Goal: Task Accomplishment & Management: Complete application form

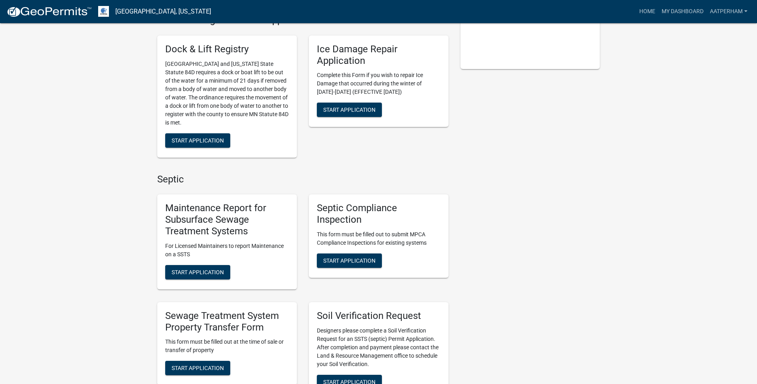
scroll to position [319, 0]
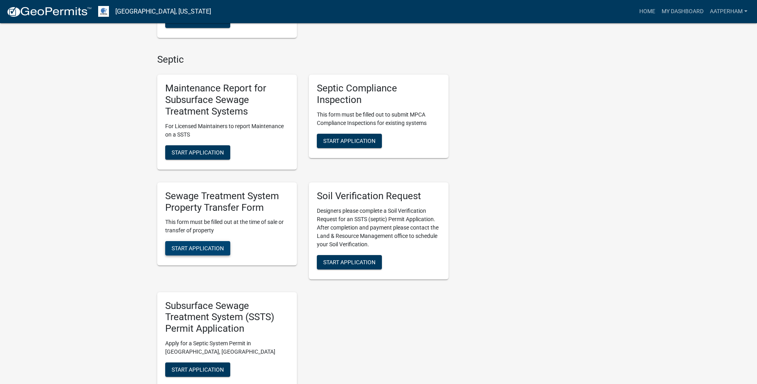
click at [210, 251] on span "Start Application" at bounding box center [198, 248] width 52 height 6
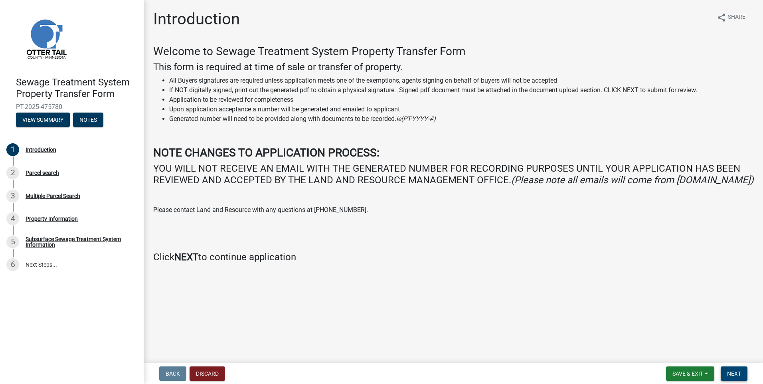
click at [734, 374] on span "Next" at bounding box center [734, 373] width 14 height 6
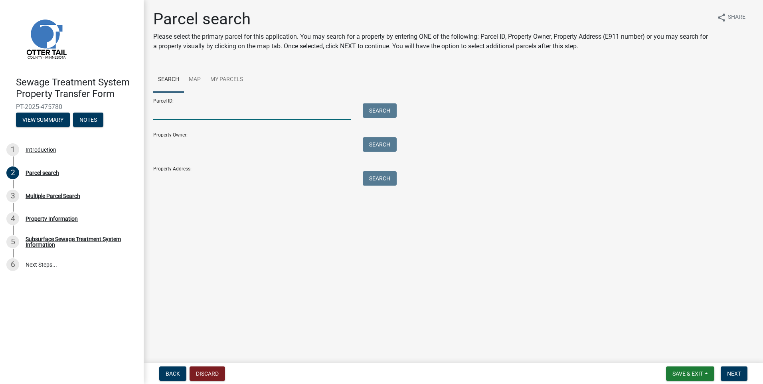
click at [209, 116] on input "Parcel ID:" at bounding box center [251, 111] width 197 height 16
type input "56000350262003"
click at [383, 112] on button "Search" at bounding box center [380, 110] width 34 height 14
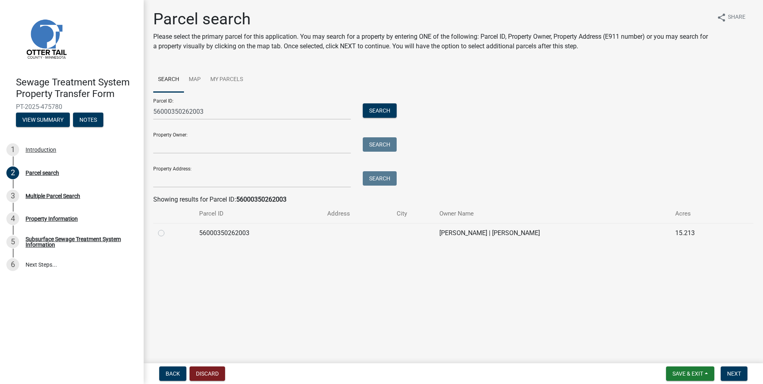
click at [168, 228] on label at bounding box center [168, 228] width 0 height 0
click at [168, 233] on input "radio" at bounding box center [170, 230] width 5 height 5
radio input "true"
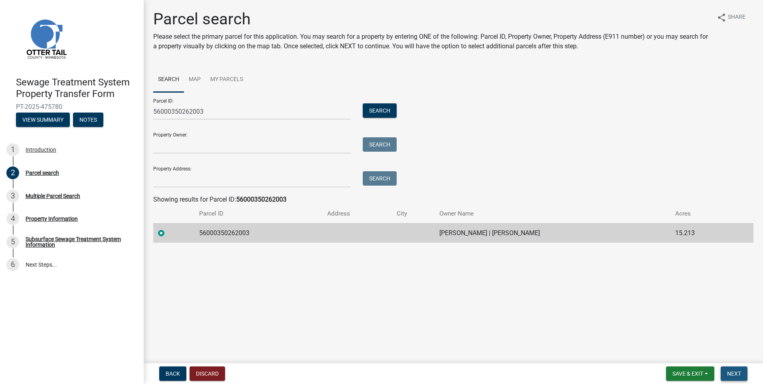
click at [731, 370] on span "Next" at bounding box center [734, 373] width 14 height 6
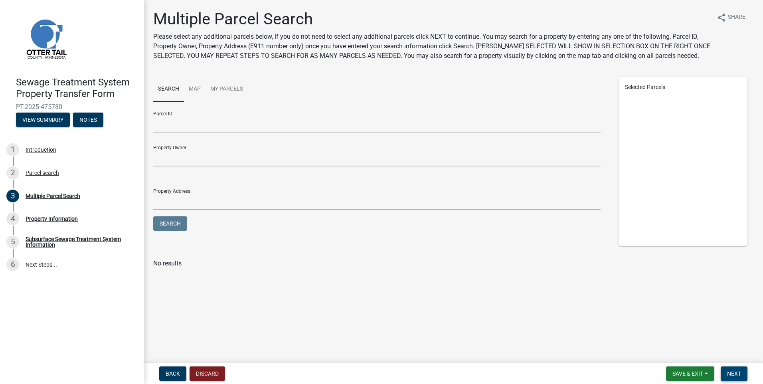
click at [741, 371] on button "Next" at bounding box center [733, 373] width 27 height 14
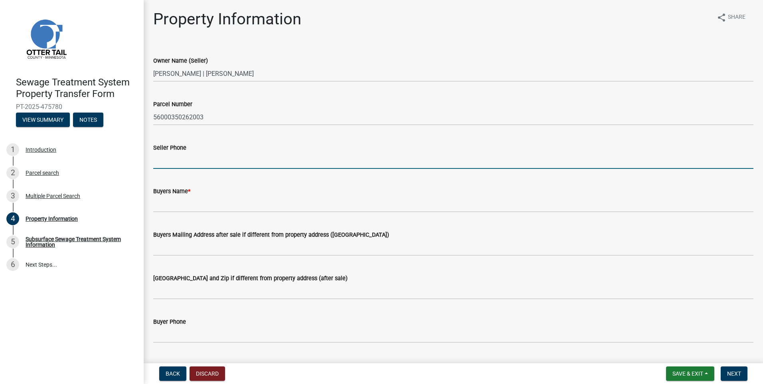
click at [171, 162] on input "Seller Phone" at bounding box center [453, 160] width 600 height 16
click at [183, 160] on input "Seller Phone" at bounding box center [453, 160] width 600 height 16
type input "[PHONE_NUMBER]"
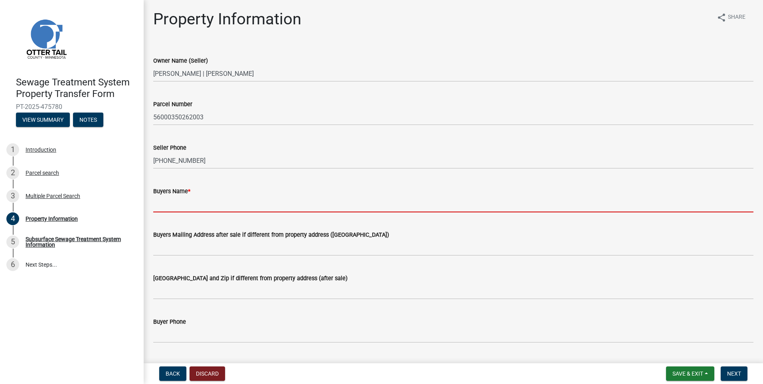
click at [180, 209] on input "Buyers Name *" at bounding box center [453, 204] width 600 height 16
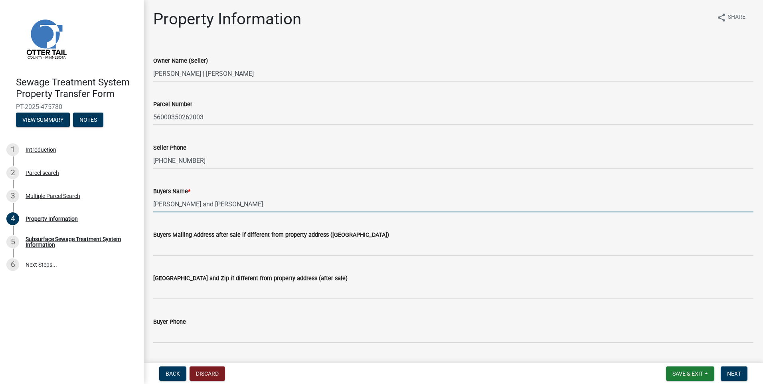
type input "[PERSON_NAME] and [PERSON_NAME]"
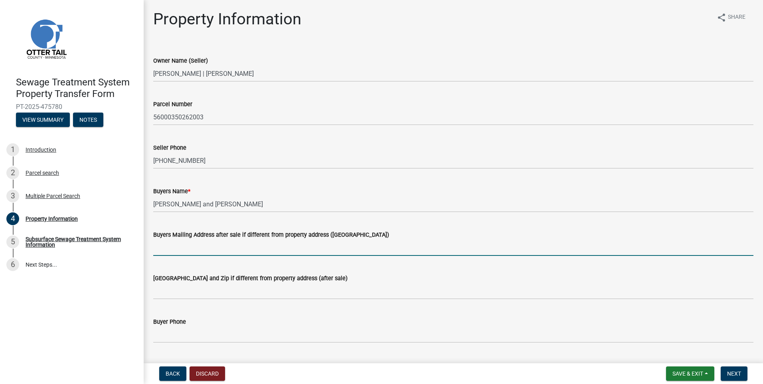
click at [163, 251] on input "Buyers Mailing Address after sale if different from property address ([GEOGRAPH…" at bounding box center [453, 247] width 600 height 16
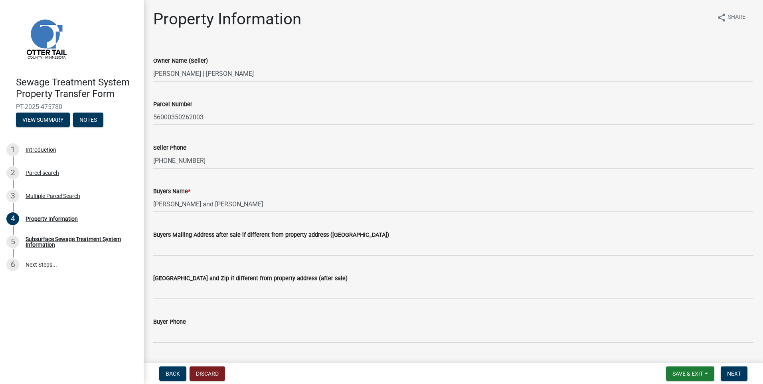
click at [511, 189] on div "Buyers Name *" at bounding box center [453, 191] width 600 height 10
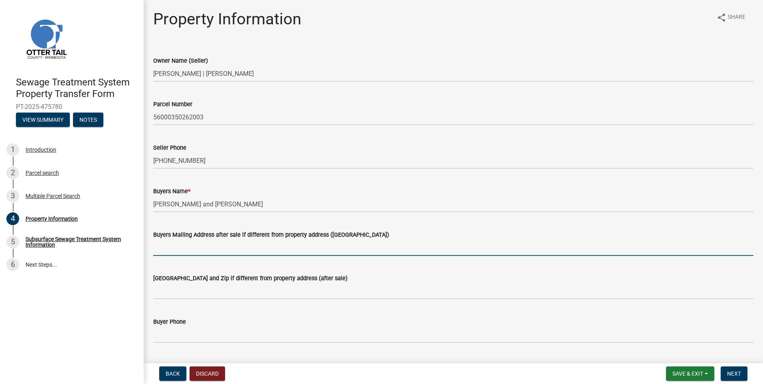
click at [201, 254] on input "Buyers Mailing Address after sale if different from property address ([GEOGRAPH…" at bounding box center [453, 247] width 600 height 16
type input "[STREET_ADDRESS][PERSON_NAME]"
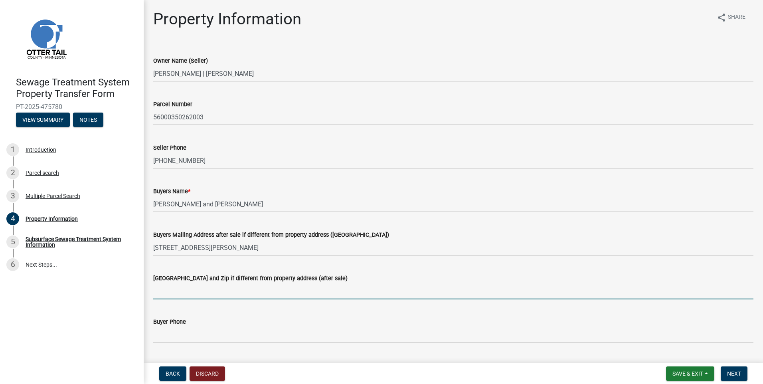
click at [178, 292] on input "[GEOGRAPHIC_DATA] and Zip if different from property address (after sale)" at bounding box center [453, 291] width 600 height 16
type input "[GEOGRAPHIC_DATA]"
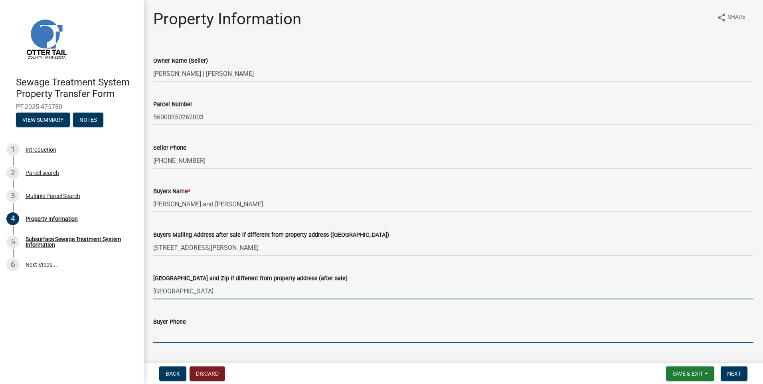
click at [172, 335] on input "Buyer Phone" at bounding box center [453, 334] width 600 height 16
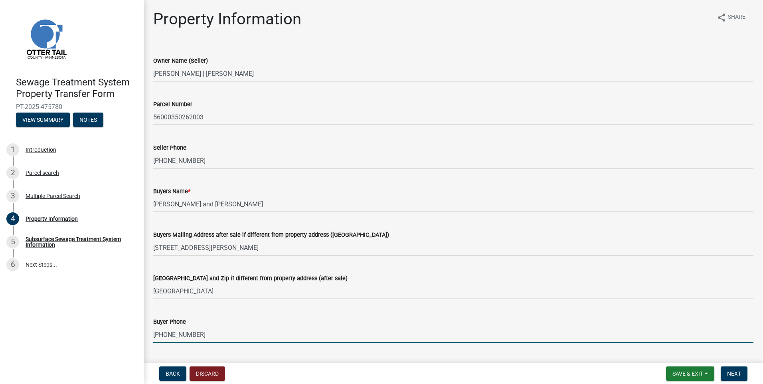
scroll to position [199, 0]
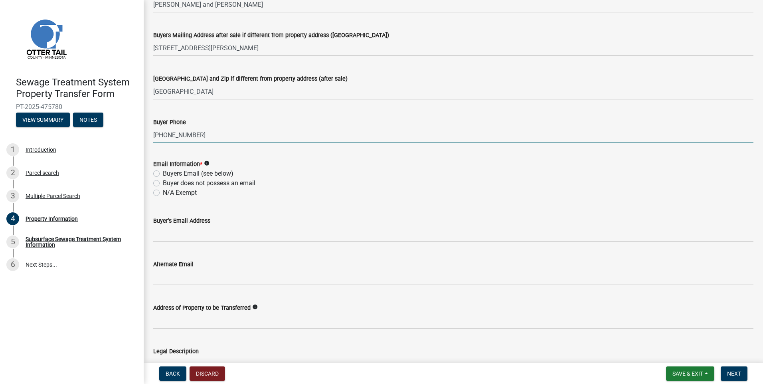
type input "[PHONE_NUMBER]"
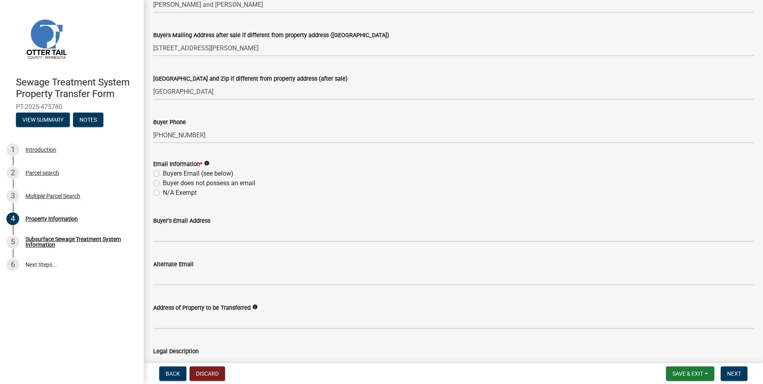
click at [163, 176] on label "Buyers Email (see below)" at bounding box center [198, 174] width 71 height 10
click at [163, 174] on input "Buyers Email (see below)" at bounding box center [165, 171] width 5 height 5
radio input "true"
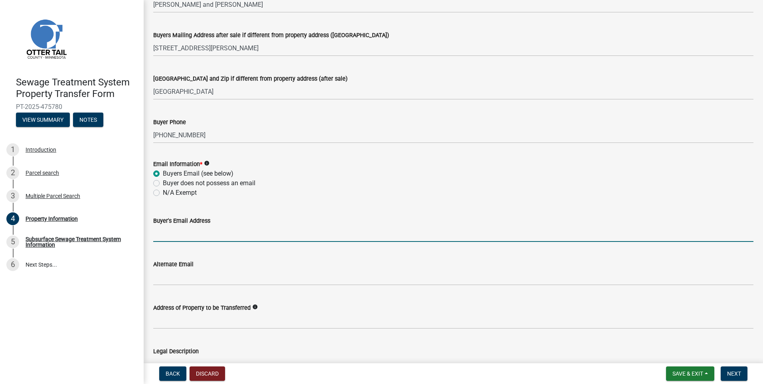
click at [180, 234] on input "Buyer's Email Address" at bounding box center [453, 233] width 600 height 16
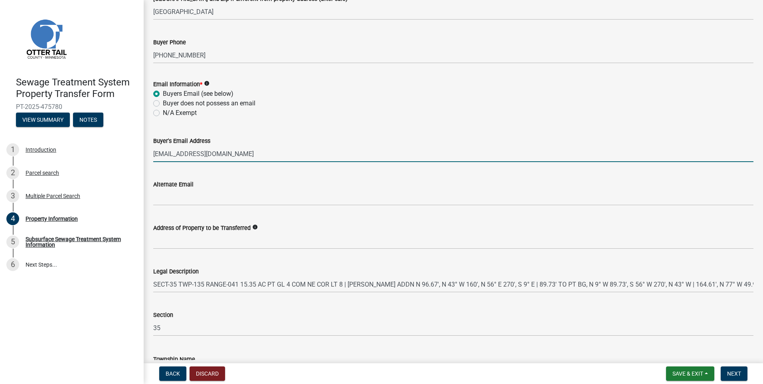
scroll to position [337, 0]
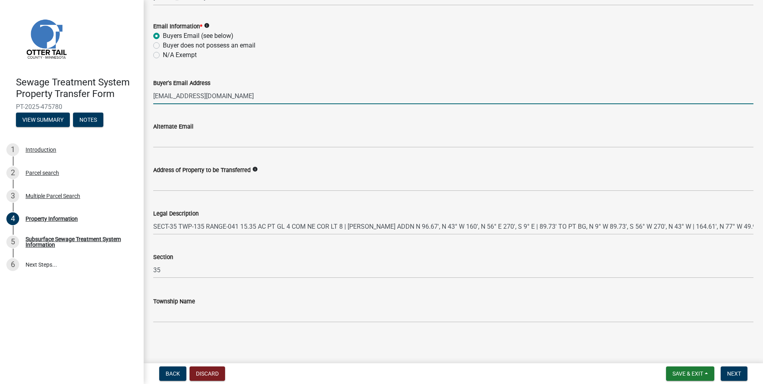
type input "[EMAIL_ADDRESS][DOMAIN_NAME]"
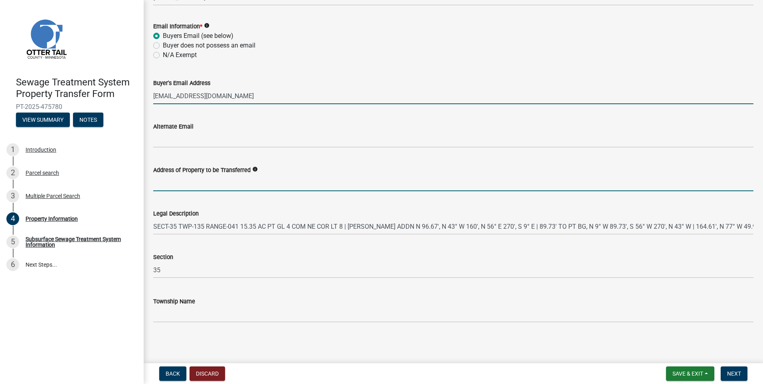
click at [169, 184] on input "Address of Property to be Transferred" at bounding box center [453, 183] width 600 height 16
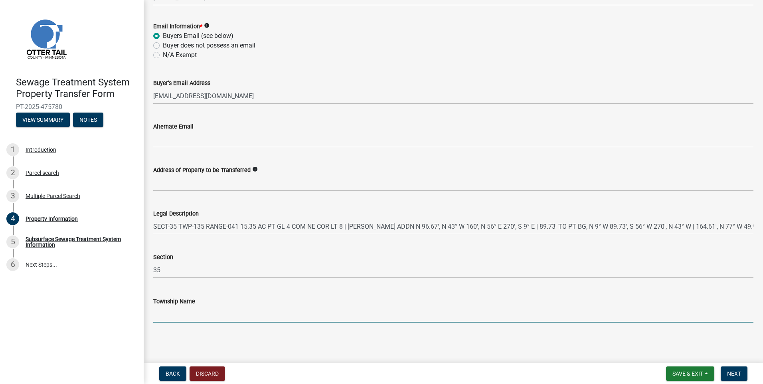
click at [163, 317] on input "Township Name" at bounding box center [453, 314] width 600 height 16
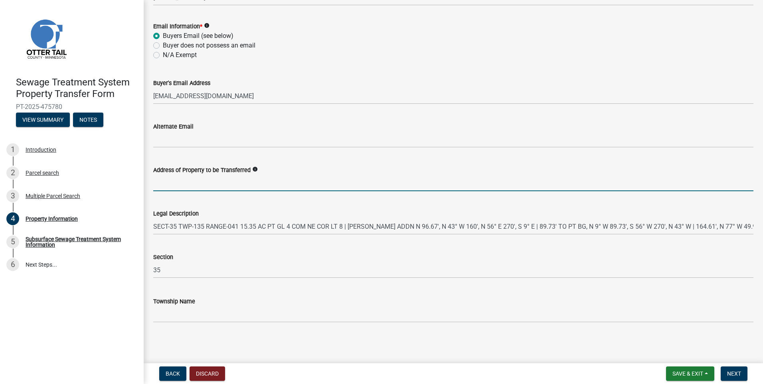
click at [171, 181] on input "Address of Property to be Transferred" at bounding box center [453, 183] width 600 height 16
paste input "XXX [PERSON_NAME]"
click at [223, 185] on input "XXX [PERSON_NAME]" at bounding box center [453, 183] width 600 height 16
paste input "(L1B1 Melon Acres)"
type input "XXX [PERSON_NAME] (L1B1 Melon Acres)"
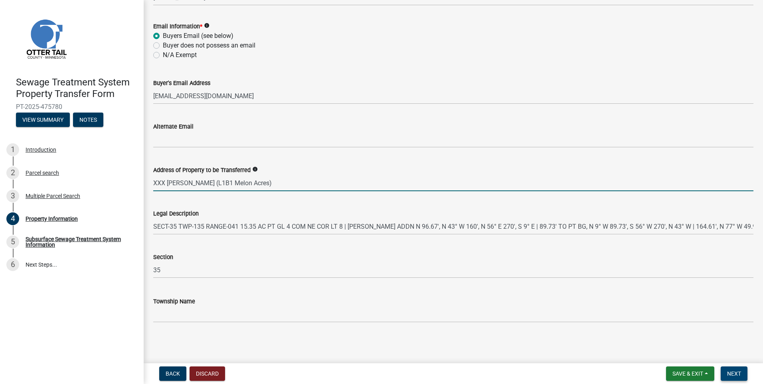
click at [739, 372] on span "Next" at bounding box center [734, 373] width 14 height 6
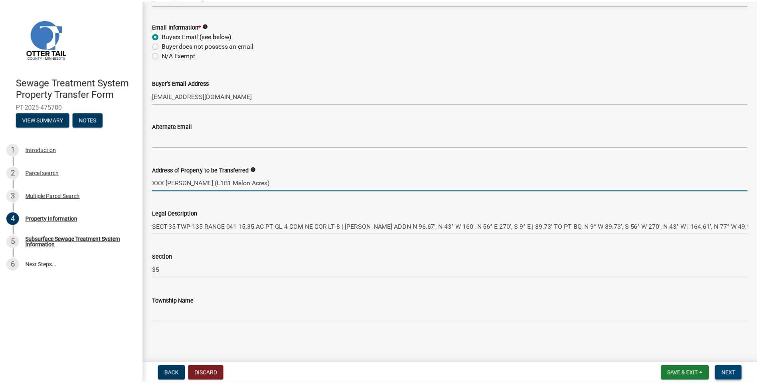
scroll to position [0, 0]
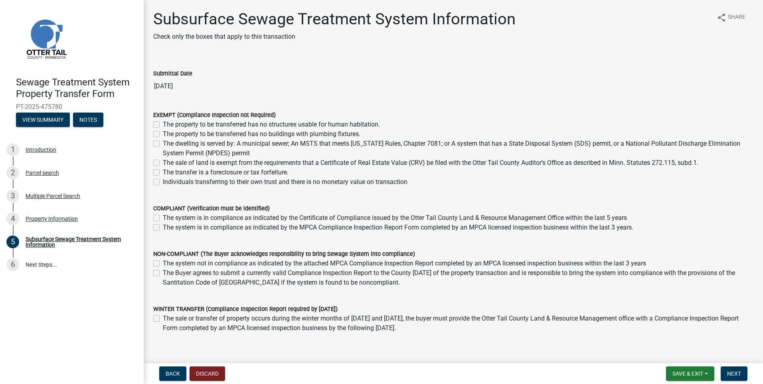
click at [163, 124] on label "The property to be transferred has no structures usable for human habitation." at bounding box center [271, 125] width 217 height 10
click at [163, 124] on input "The property to be transferred has no structures usable for human habitation." at bounding box center [165, 122] width 5 height 5
checkbox input "true"
checkbox input "false"
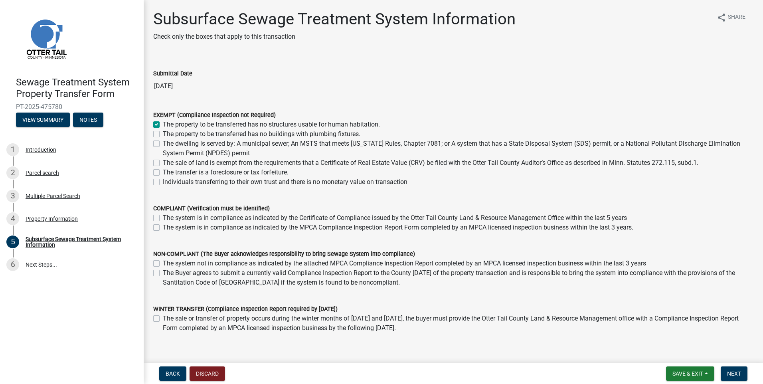
checkbox input "false"
click at [737, 368] on button "Next" at bounding box center [733, 373] width 27 height 14
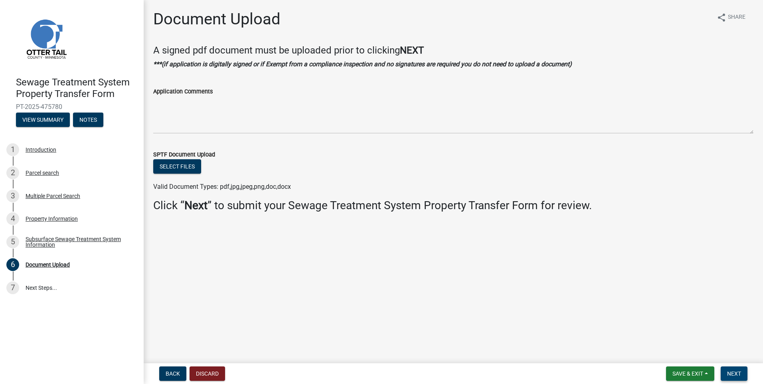
click at [733, 375] on span "Next" at bounding box center [734, 373] width 14 height 6
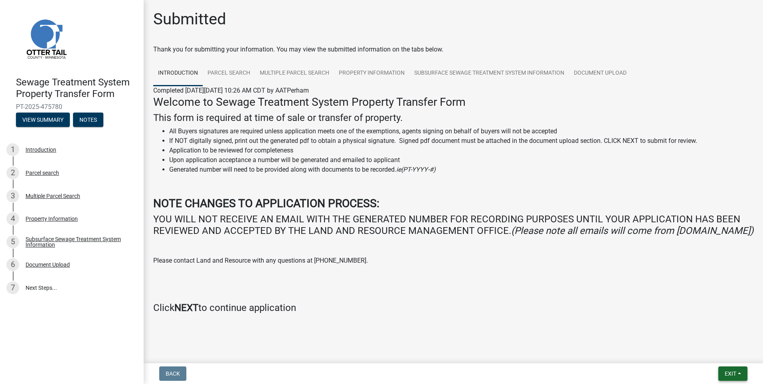
click at [736, 372] on span "Exit" at bounding box center [730, 373] width 12 height 6
drag, startPoint x: 714, startPoint y: 352, endPoint x: 647, endPoint y: 381, distance: 72.4
click at [714, 352] on button "Save & Exit" at bounding box center [715, 352] width 64 height 19
